Goal: Task Accomplishment & Management: Manage account settings

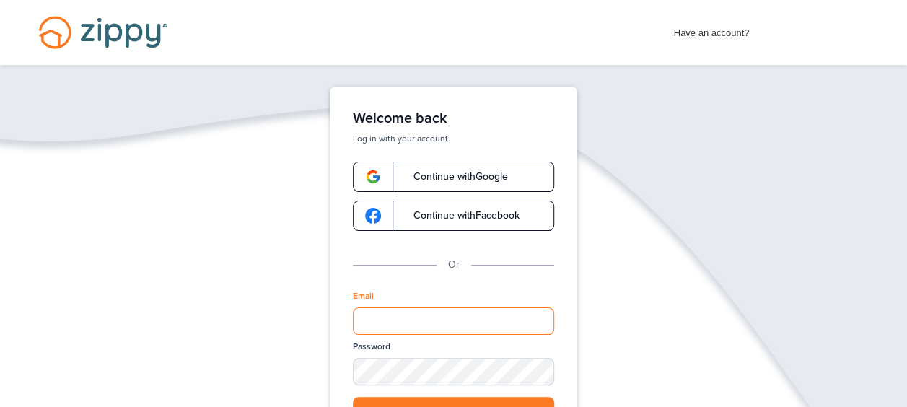
click at [375, 319] on input "Email" at bounding box center [453, 321] width 201 height 27
type input "**********"
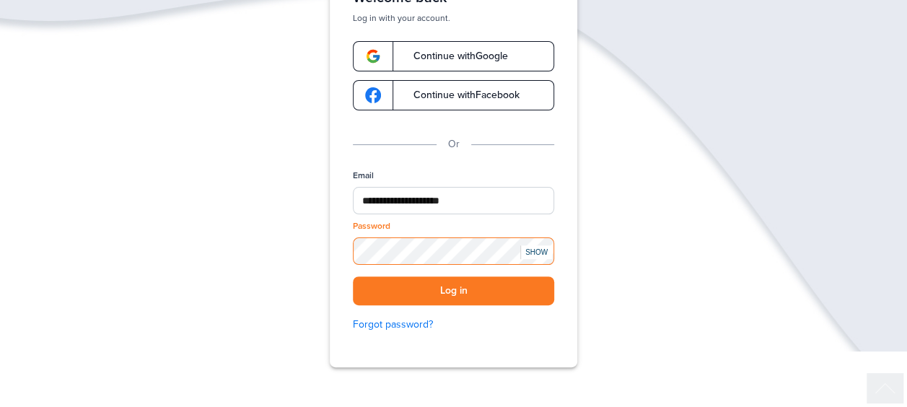
scroll to position [144, 0]
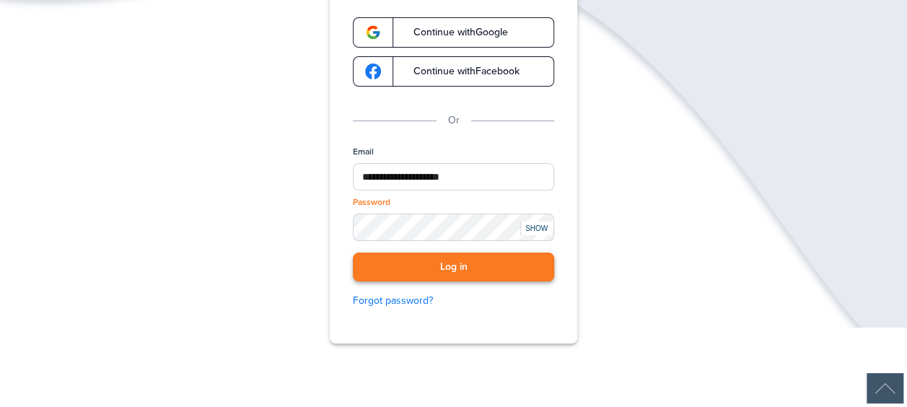
click at [412, 266] on button "Log in" at bounding box center [453, 268] width 201 height 30
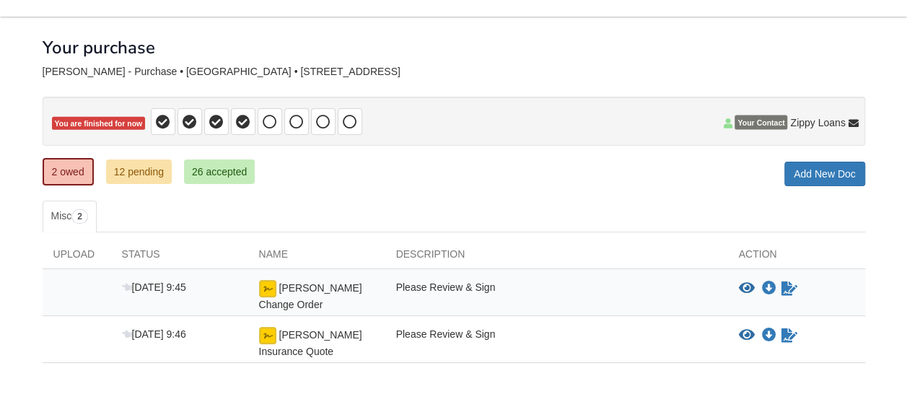
scroll to position [72, 0]
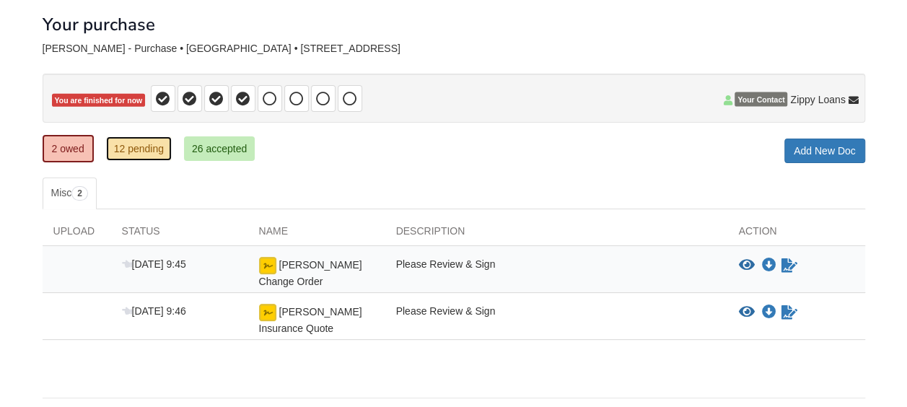
click at [120, 149] on link "12 pending" at bounding box center [139, 148] width 66 height 25
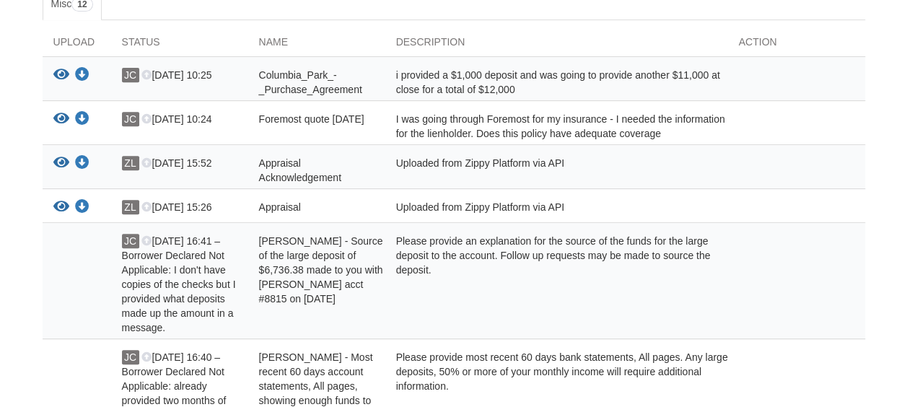
scroll to position [231, 0]
